Goal: Find specific page/section: Find specific page/section

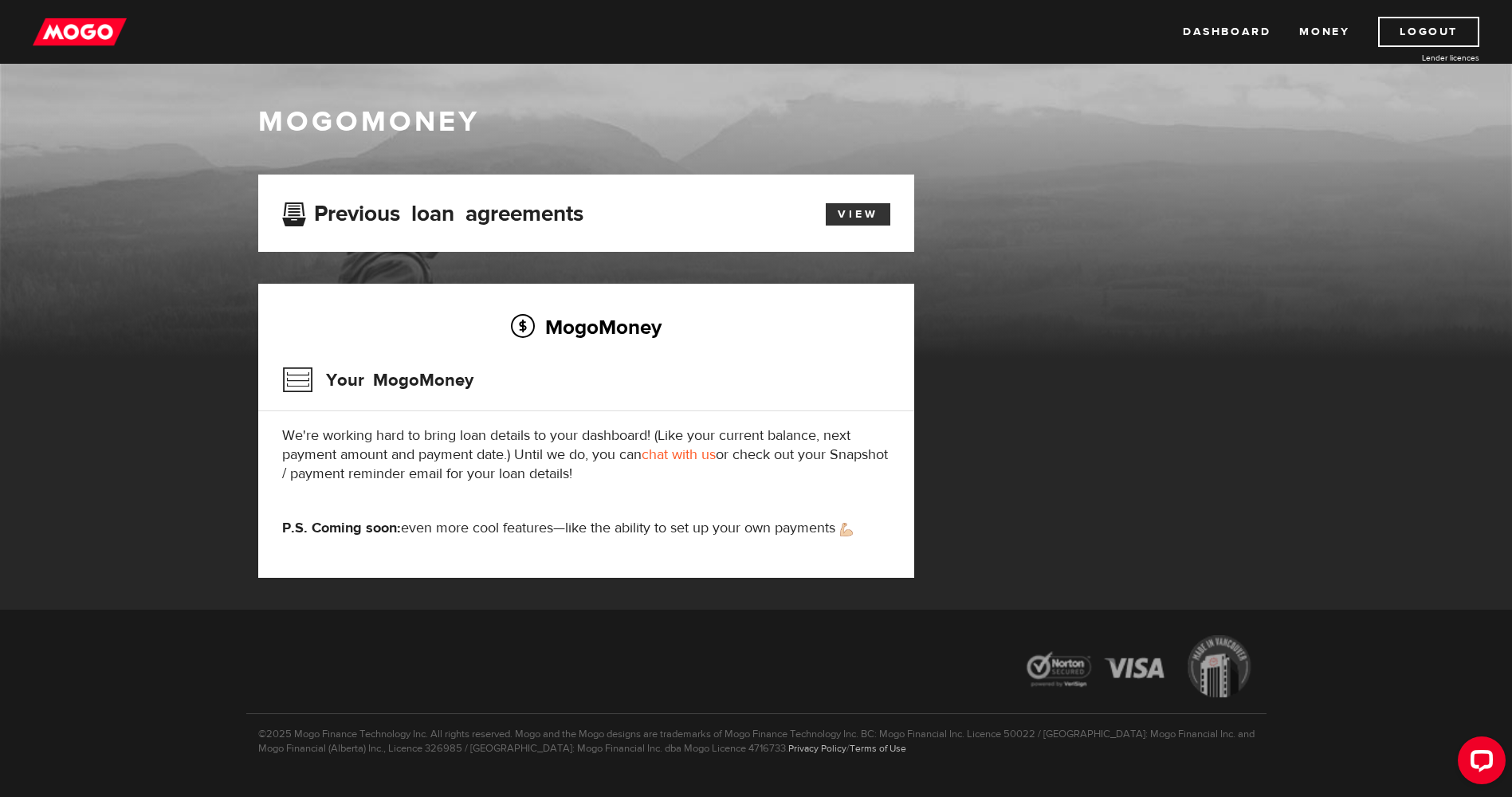
click at [853, 214] on link "View" at bounding box center [859, 214] width 65 height 22
click at [1325, 33] on link "Money" at bounding box center [1325, 32] width 50 height 31
click at [73, 29] on img at bounding box center [79, 32] width 94 height 31
click at [867, 204] on link "View" at bounding box center [859, 214] width 65 height 22
click at [1486, 766] on div "Open LiveChat chat widget" at bounding box center [1481, 759] width 27 height 27
